Goal: Task Accomplishment & Management: Manage account settings

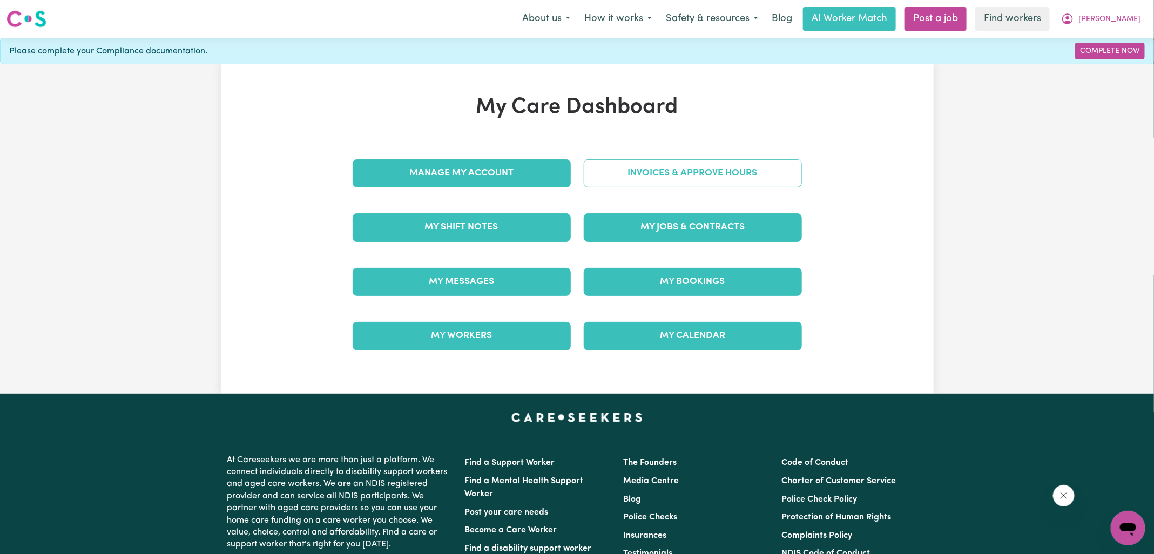
click at [650, 178] on link "Invoices & Approve Hours" at bounding box center [693, 173] width 218 height 28
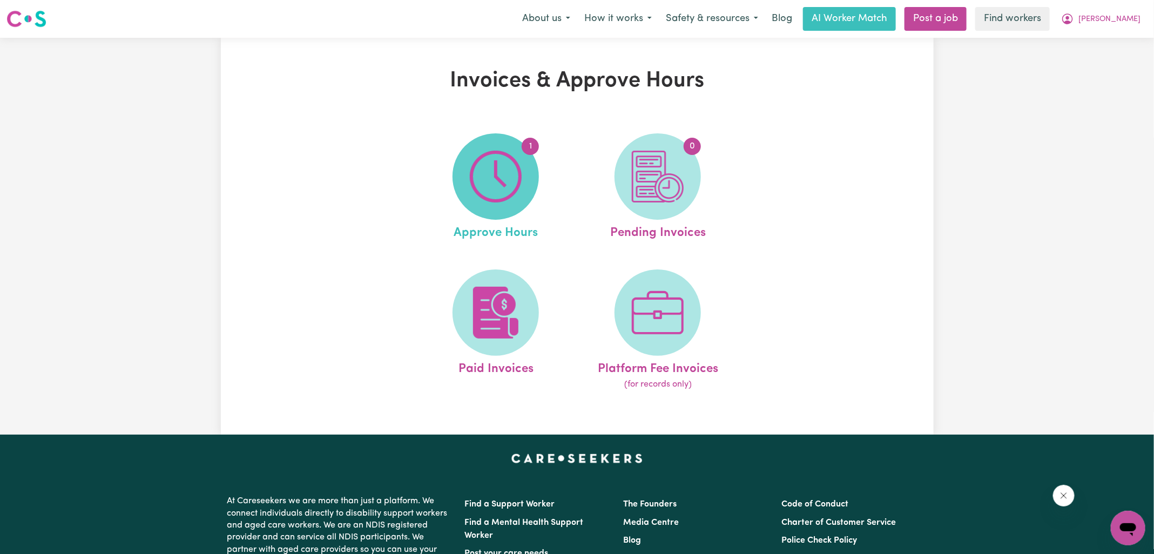
click at [467, 181] on span "1" at bounding box center [495, 176] width 86 height 86
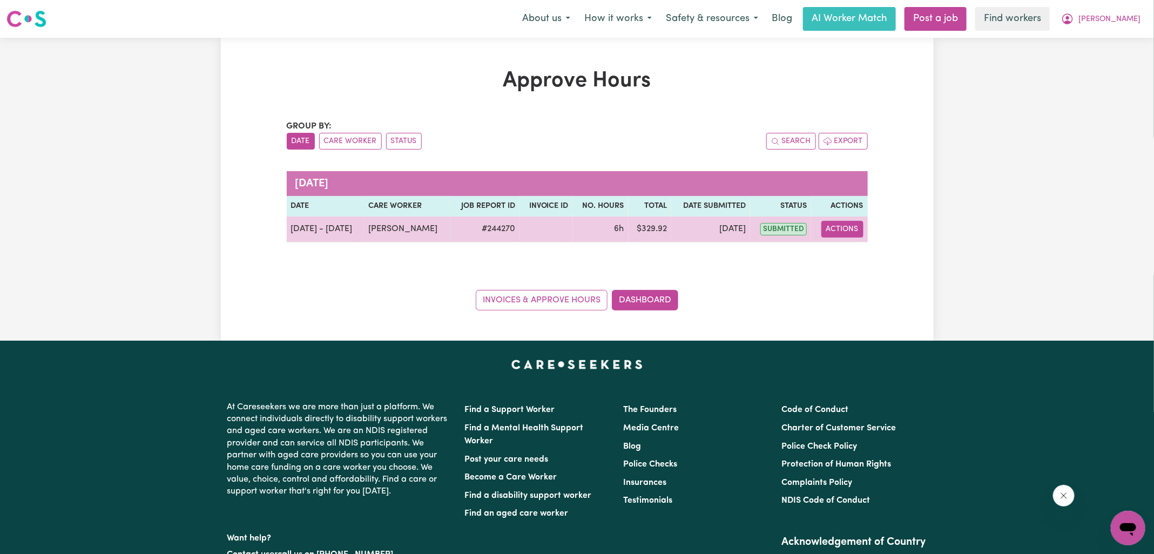
click at [854, 229] on button "Actions" at bounding box center [842, 229] width 42 height 17
click at [859, 243] on link "View Job Report" at bounding box center [869, 254] width 92 height 22
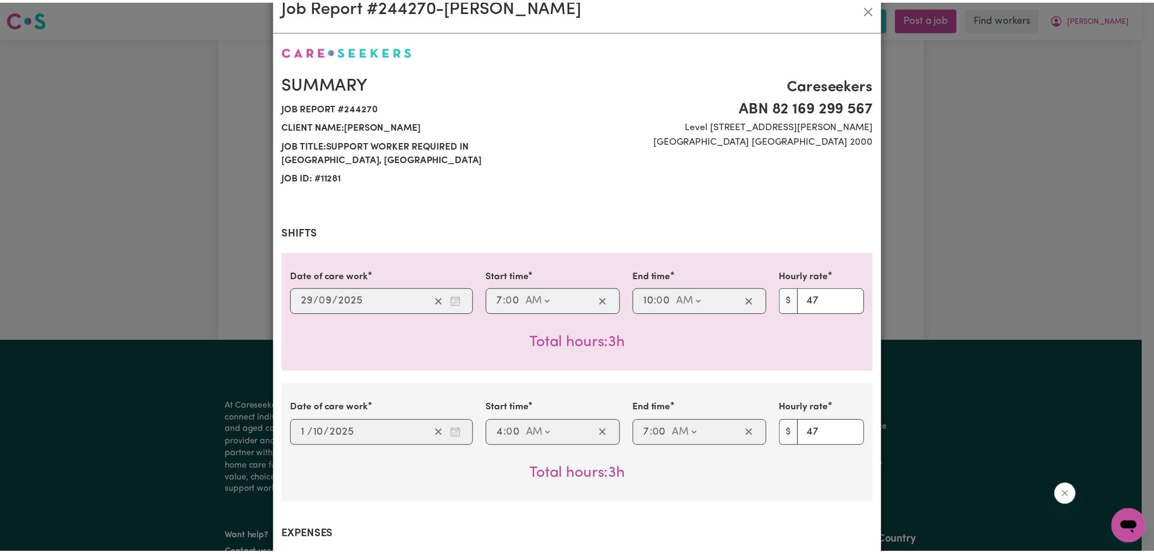
scroll to position [474, 0]
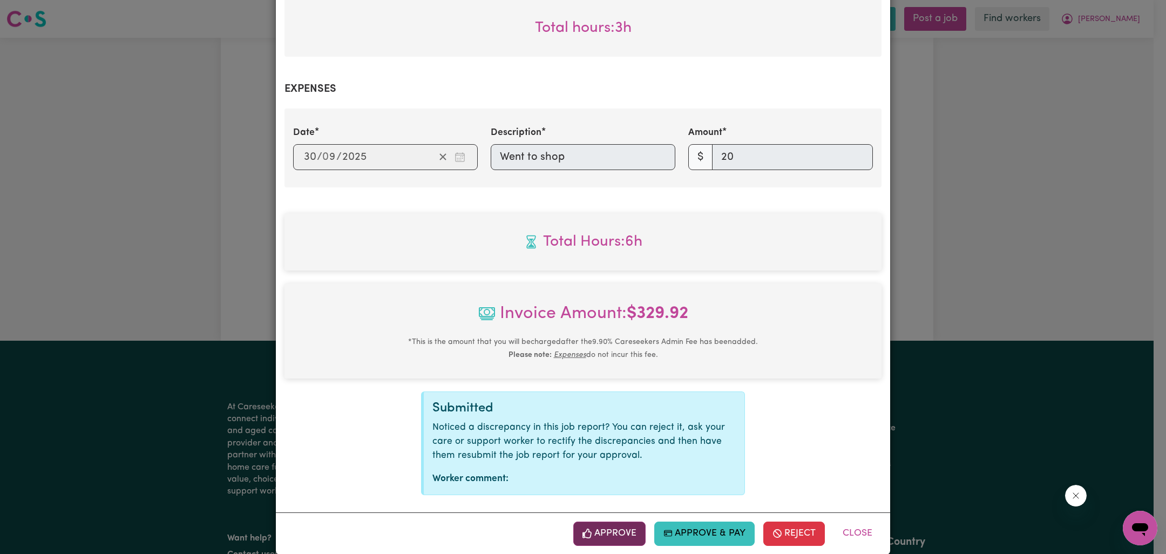
click at [612, 521] on button "Approve" at bounding box center [609, 533] width 72 height 24
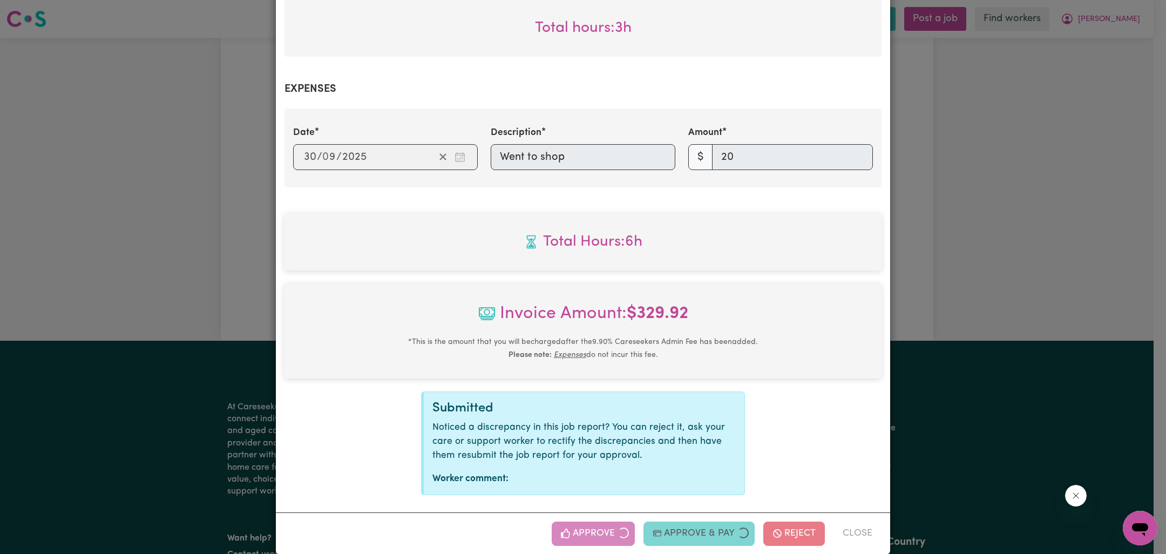
click at [1037, 232] on div "Job Report # 244270 - [PERSON_NAME] Summary Job report # 244270 Client name: [P…" at bounding box center [583, 277] width 1166 height 554
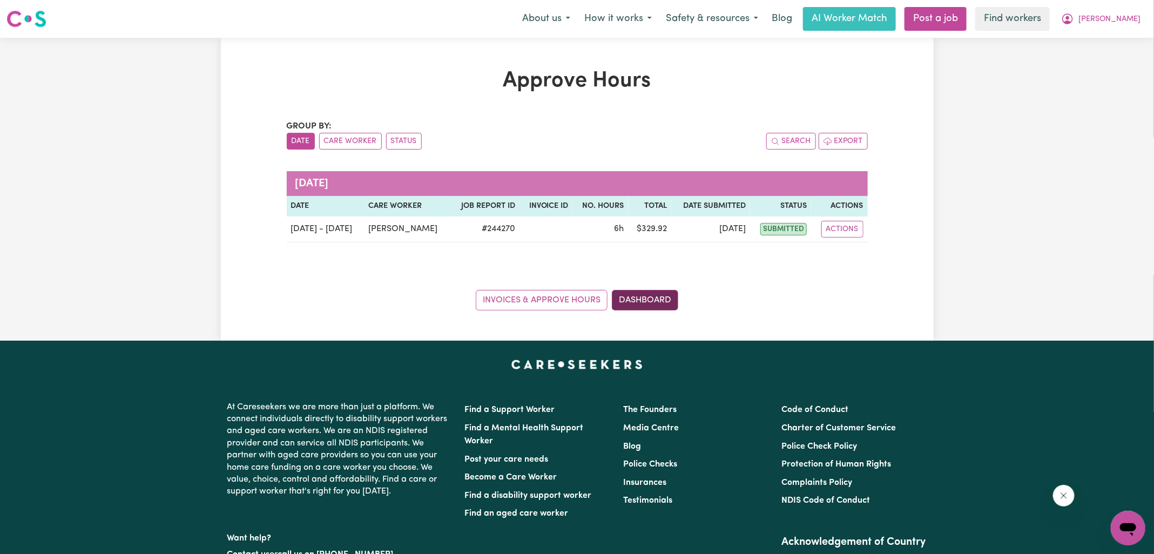
click at [659, 293] on link "Dashboard" at bounding box center [645, 300] width 66 height 21
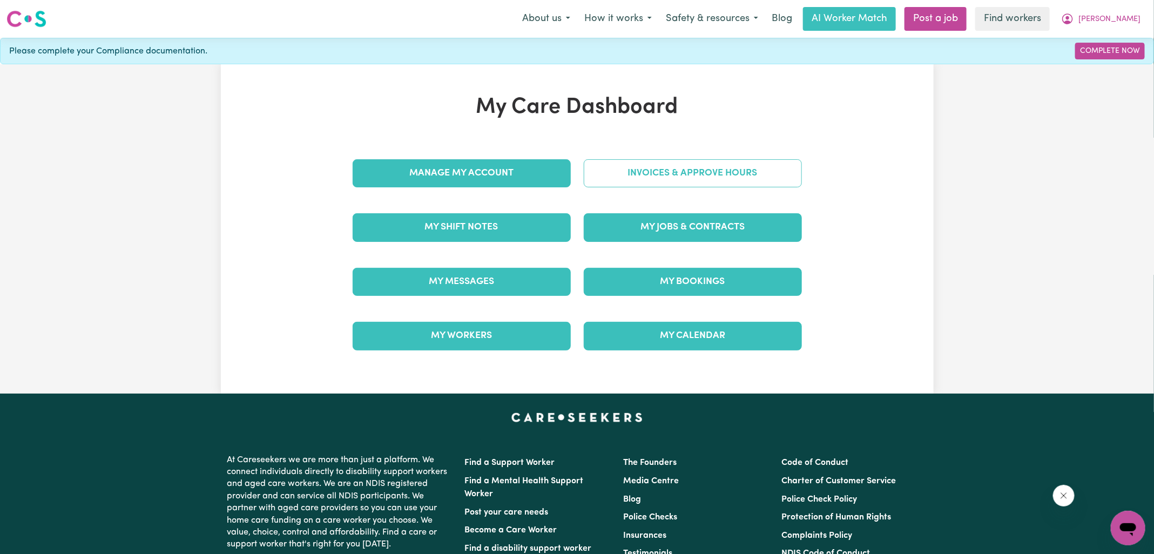
click at [686, 169] on link "Invoices & Approve Hours" at bounding box center [693, 173] width 218 height 28
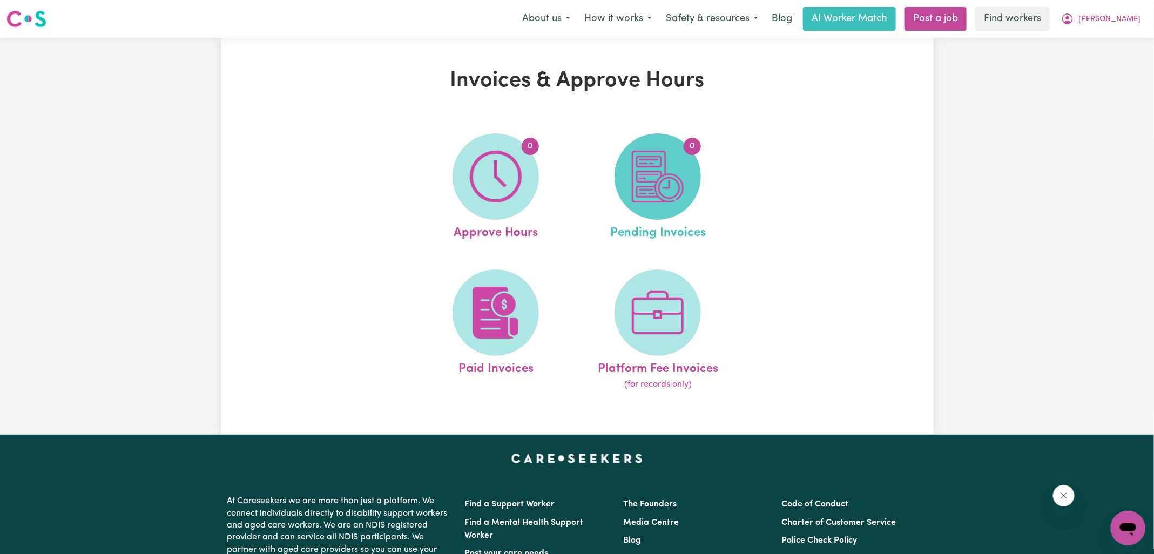
click at [643, 198] on img at bounding box center [658, 177] width 52 height 52
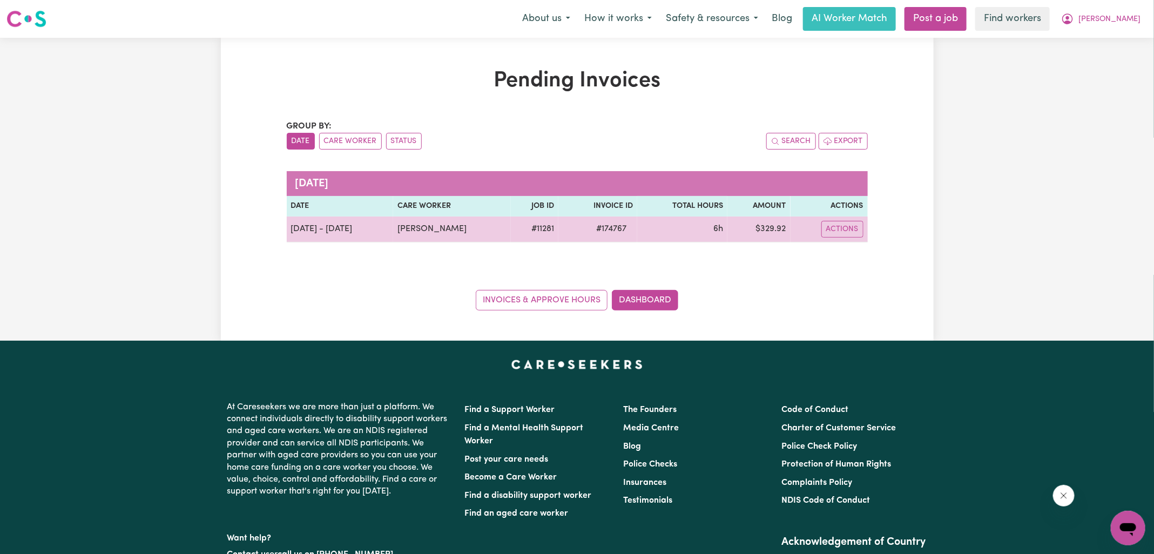
click at [610, 230] on span "# 174767" at bounding box center [610, 228] width 43 height 13
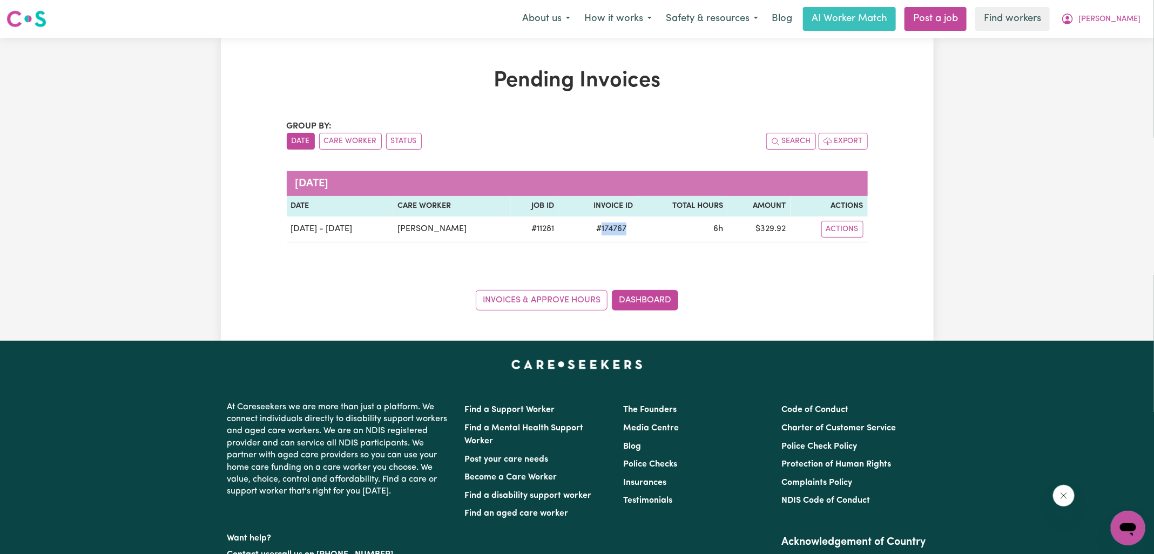
copy span "174767"
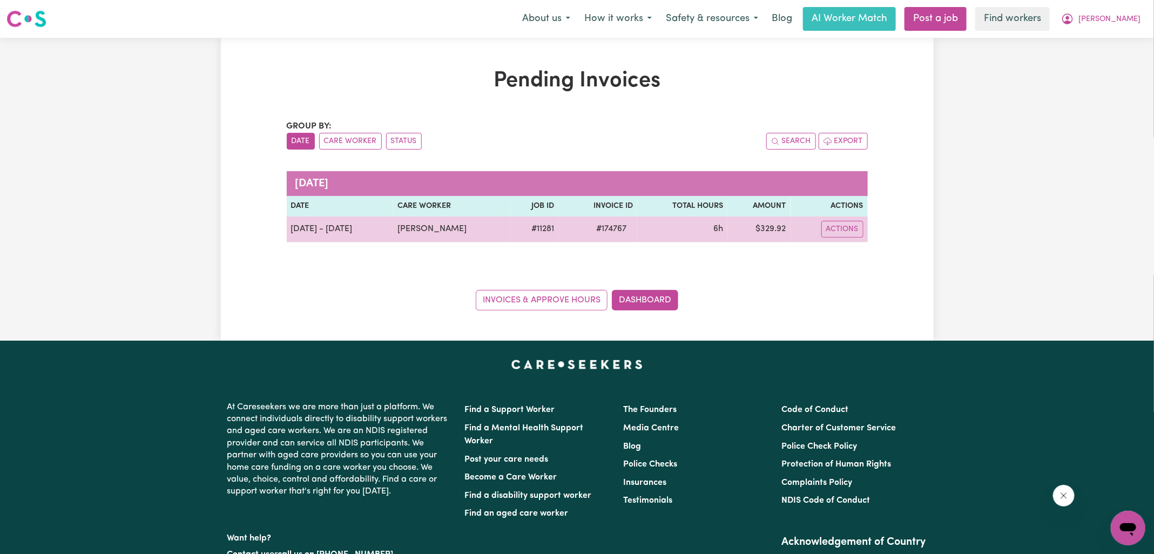
click at [775, 226] on td "$ 329.92" at bounding box center [758, 229] width 63 height 26
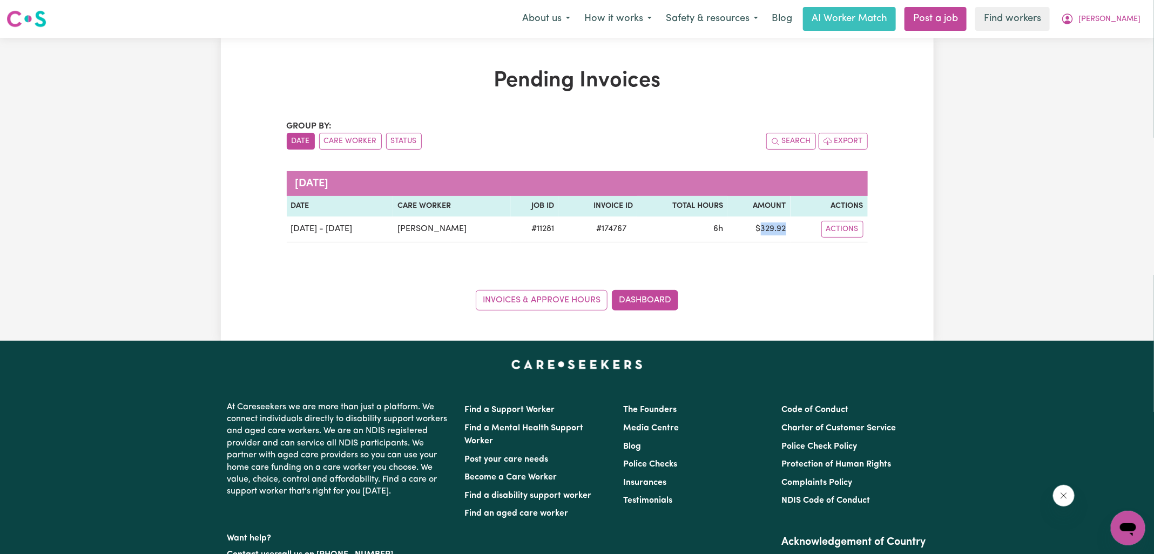
copy td "329.92"
click at [1074, 16] on icon "My Account" at bounding box center [1067, 18] width 13 height 13
click at [1102, 63] on link "Logout" at bounding box center [1103, 62] width 85 height 21
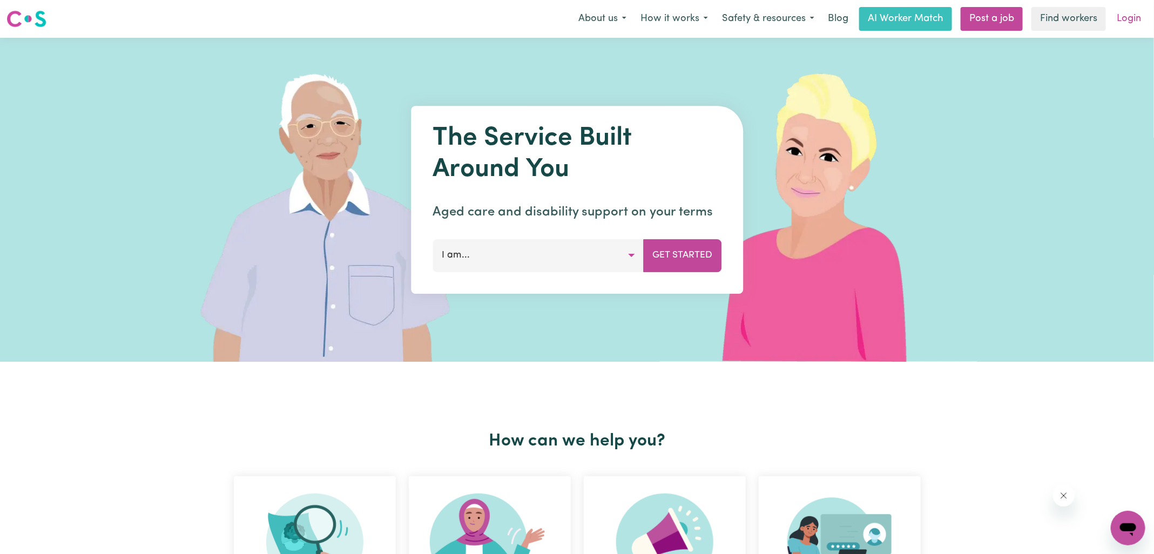
click at [1130, 18] on link "Login" at bounding box center [1128, 19] width 37 height 24
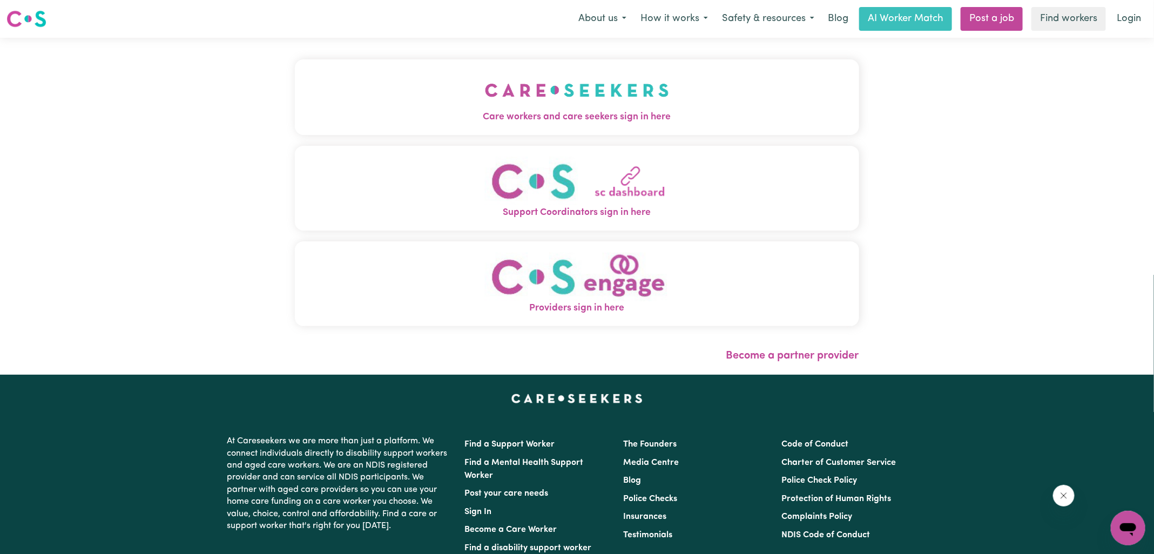
click at [614, 109] on img "Care workers and care seekers sign in here" at bounding box center [577, 90] width 184 height 40
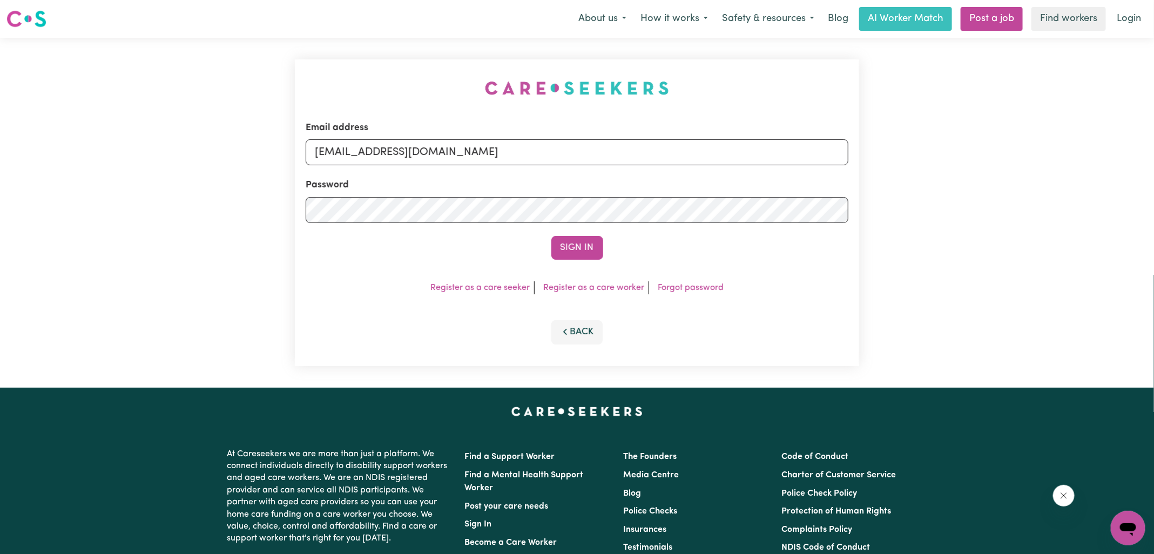
click at [422, 62] on div "Email address [EMAIL_ADDRESS][DOMAIN_NAME] Password Sign In Register as a care …" at bounding box center [576, 213] width 577 height 350
click at [758, 198] on form "Email address [EMAIL_ADDRESS][DOMAIN_NAME] Password Sign In" at bounding box center [577, 190] width 542 height 139
type input "[EMAIL_ADDRESS][DOMAIN_NAME]"
click at [551, 236] on button "Sign In" at bounding box center [577, 248] width 52 height 24
